Goal: Task Accomplishment & Management: Manage account settings

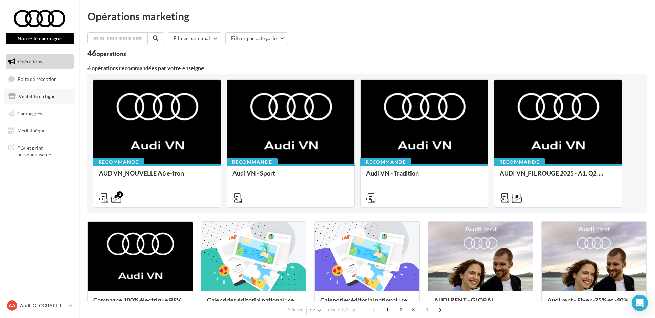
click at [51, 95] on span "Visibilité en ligne" at bounding box center [37, 96] width 37 height 6
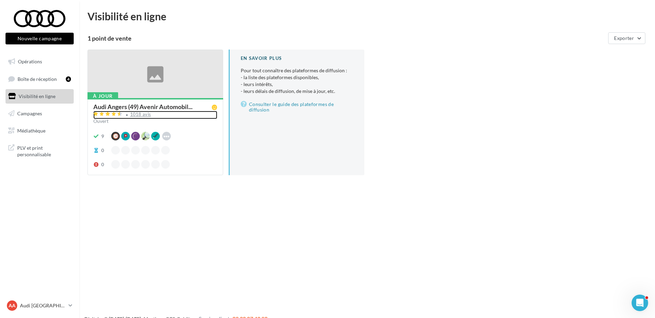
click at [140, 114] on div "1018 avis" at bounding box center [140, 114] width 21 height 4
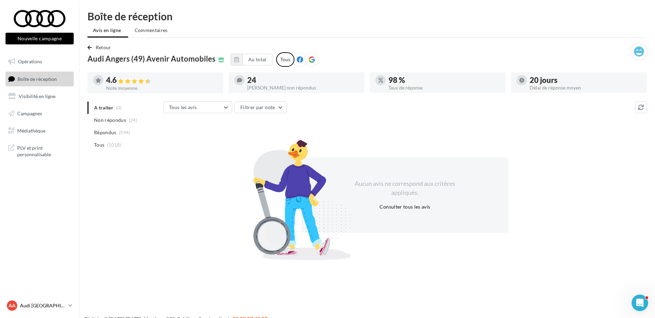
click at [31, 303] on p "Audi [GEOGRAPHIC_DATA]" at bounding box center [43, 306] width 46 height 7
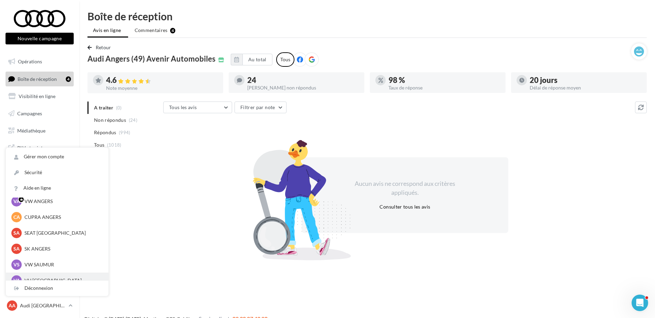
scroll to position [63, 0]
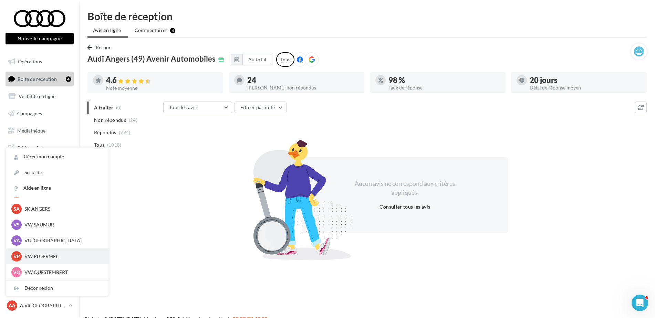
click at [58, 256] on p "VW PLOERMEL" at bounding box center [62, 256] width 76 height 7
